Goal: Transaction & Acquisition: Purchase product/service

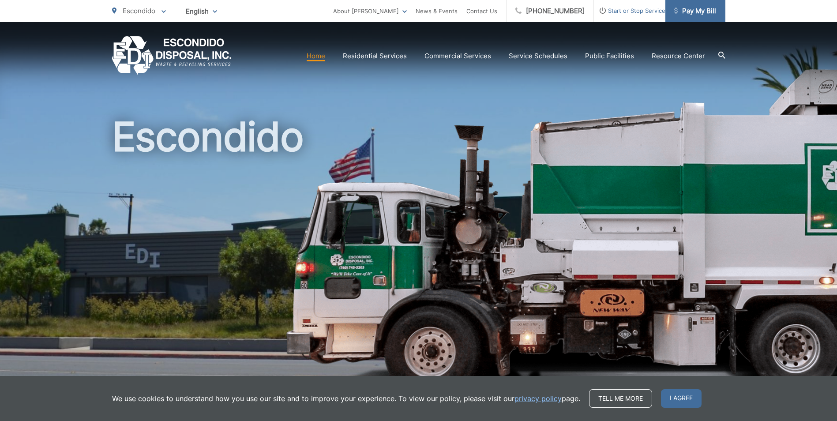
click at [697, 13] on span "Pay My Bill" at bounding box center [695, 11] width 42 height 11
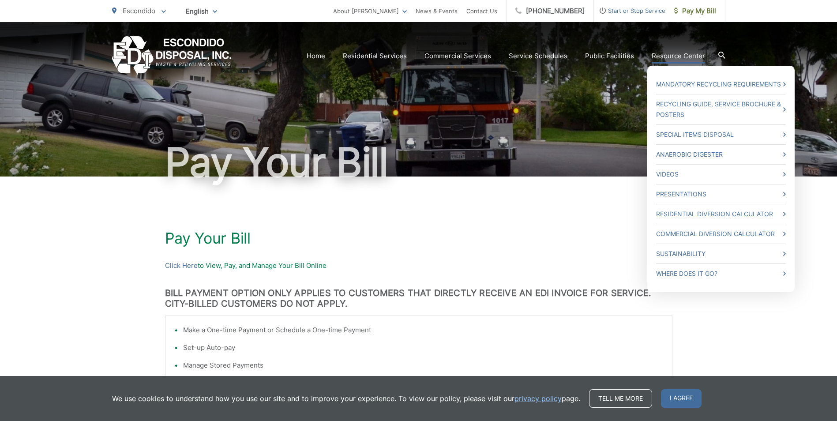
click at [662, 69] on ul "Mandatory Recycling Requirements Recycling Guide, Service Brochure & Posters Sp…" at bounding box center [720, 179] width 147 height 226
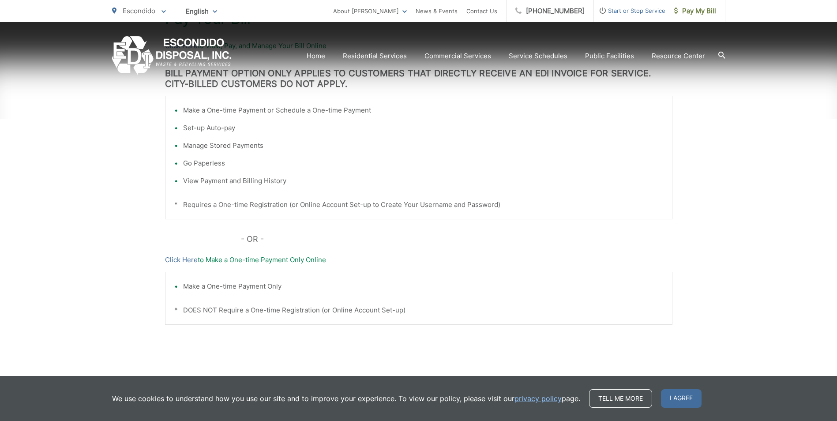
scroll to position [221, 0]
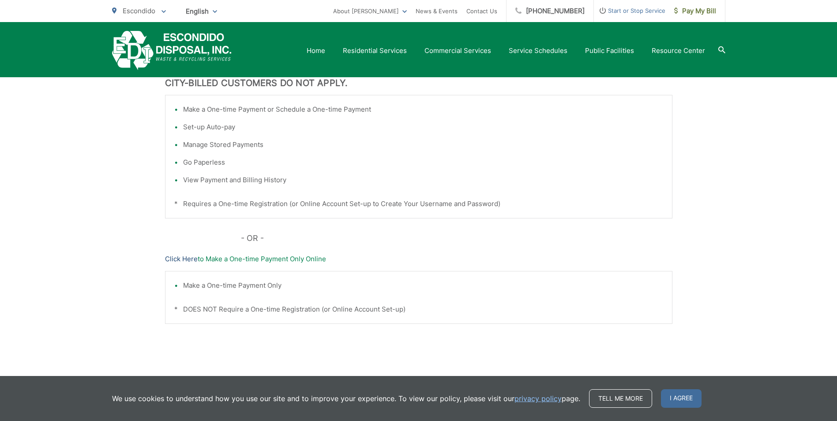
click at [176, 261] on link "Click Here" at bounding box center [181, 259] width 33 height 11
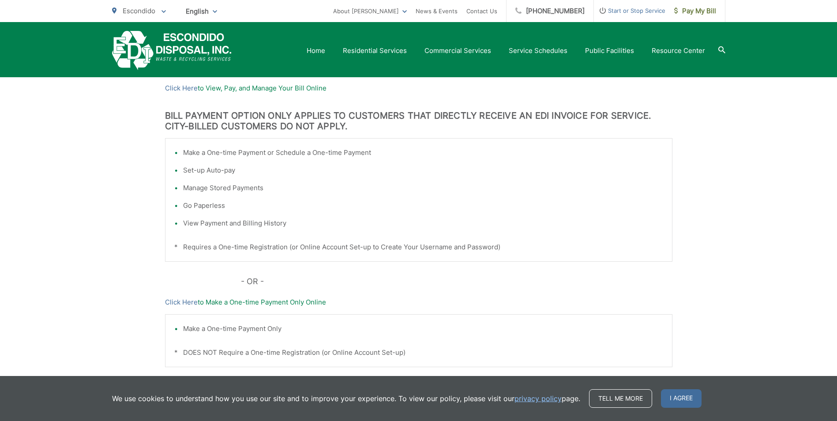
scroll to position [177, 0]
click at [184, 86] on link "Click Here" at bounding box center [181, 88] width 33 height 11
